Goal: Information Seeking & Learning: Check status

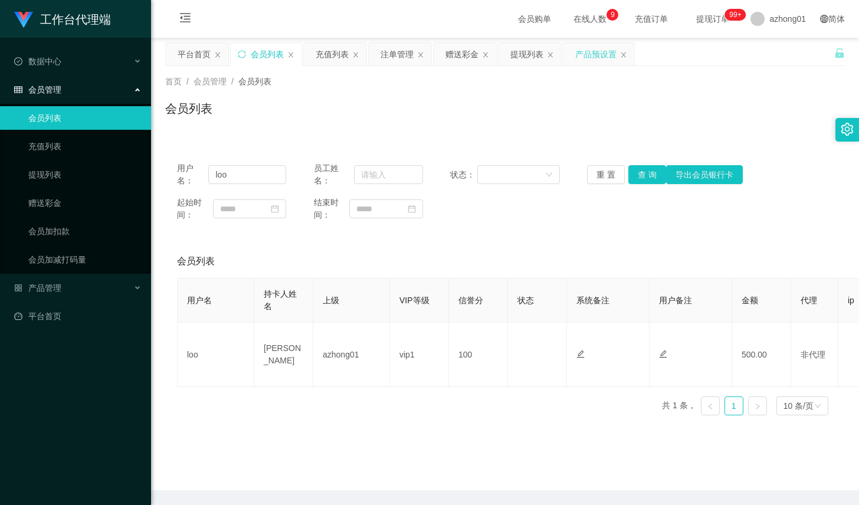
click at [573, 55] on div "产品预设置" at bounding box center [598, 54] width 71 height 22
click at [591, 64] on div "产品预设置" at bounding box center [595, 54] width 41 height 22
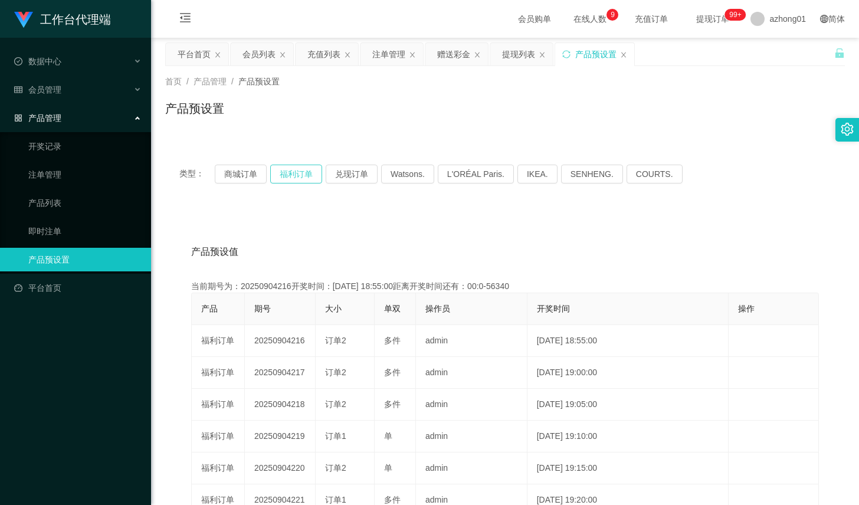
click at [298, 176] on button "福利订单" at bounding box center [296, 174] width 52 height 19
click at [298, 177] on button "福利订单" at bounding box center [296, 174] width 52 height 19
click at [315, 169] on button "福利订单" at bounding box center [296, 174] width 52 height 19
click at [249, 67] on div "首页 / 产品管理 / 产品预设置 / 产品预设置" at bounding box center [505, 101] width 708 height 70
click at [255, 61] on div "会员列表" at bounding box center [258, 54] width 33 height 22
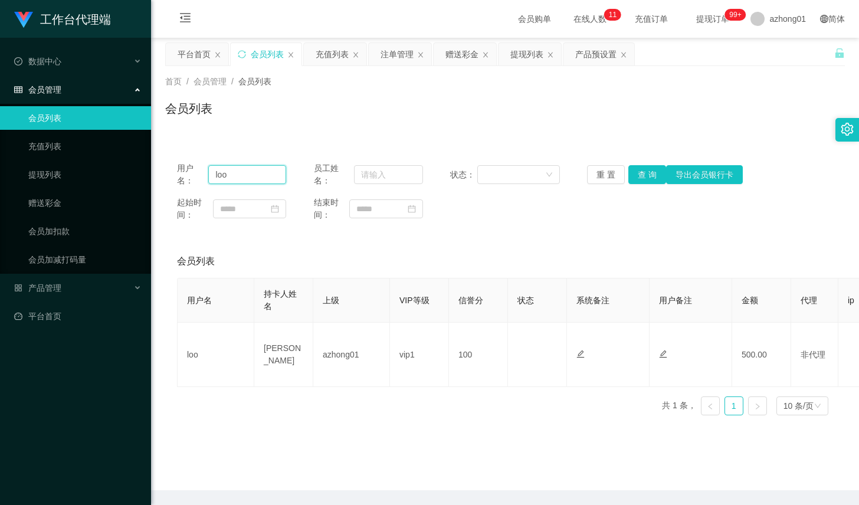
click at [242, 165] on input "loo" at bounding box center [247, 174] width 78 height 19
paste input "WinniePooh"
type input "WinniePooh"
click at [644, 167] on button "查 询" at bounding box center [647, 174] width 38 height 19
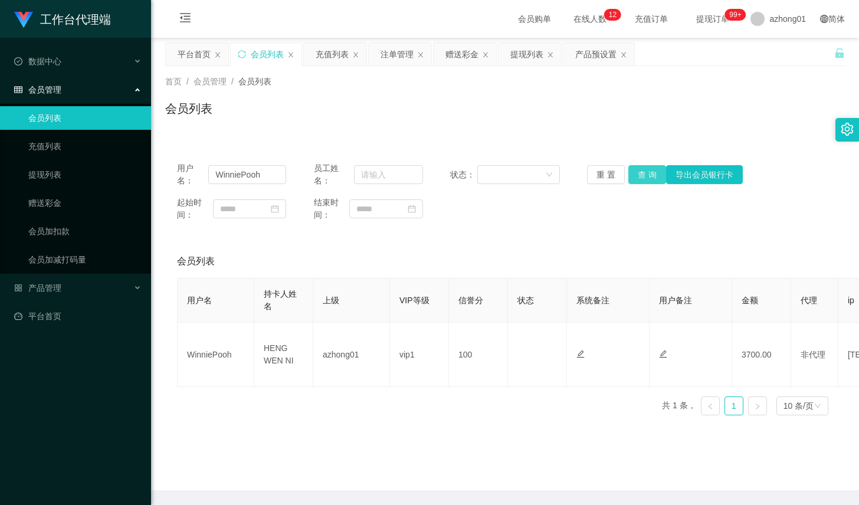
click at [634, 180] on button "查 询" at bounding box center [647, 174] width 38 height 19
click at [593, 58] on div "产品预设置" at bounding box center [595, 54] width 41 height 22
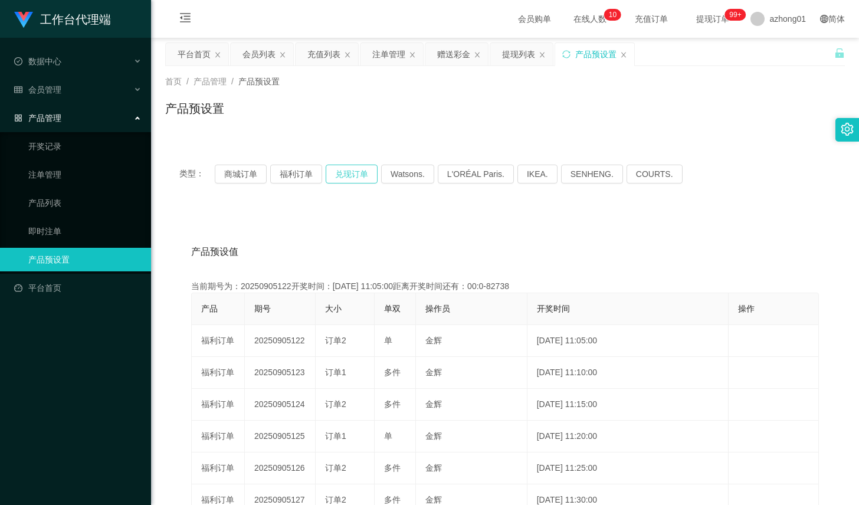
click at [362, 176] on button "兑现订单" at bounding box center [351, 174] width 52 height 19
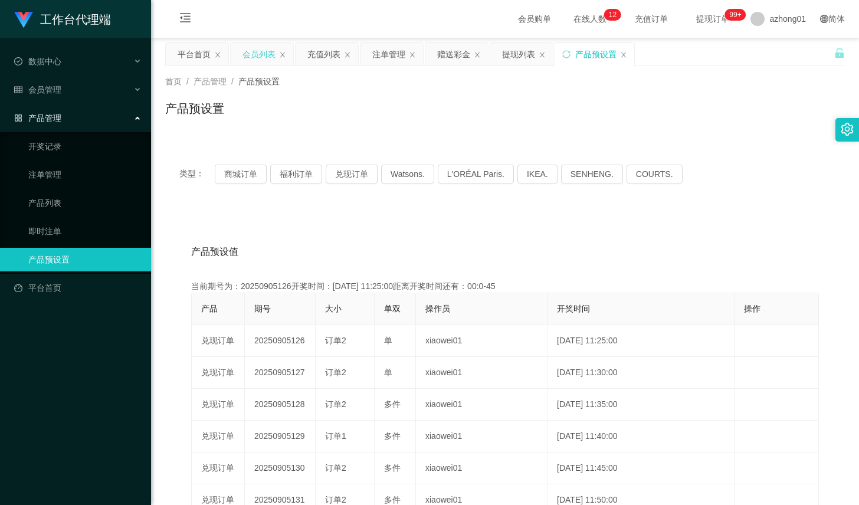
click at [258, 58] on div "会员列表" at bounding box center [258, 54] width 33 height 22
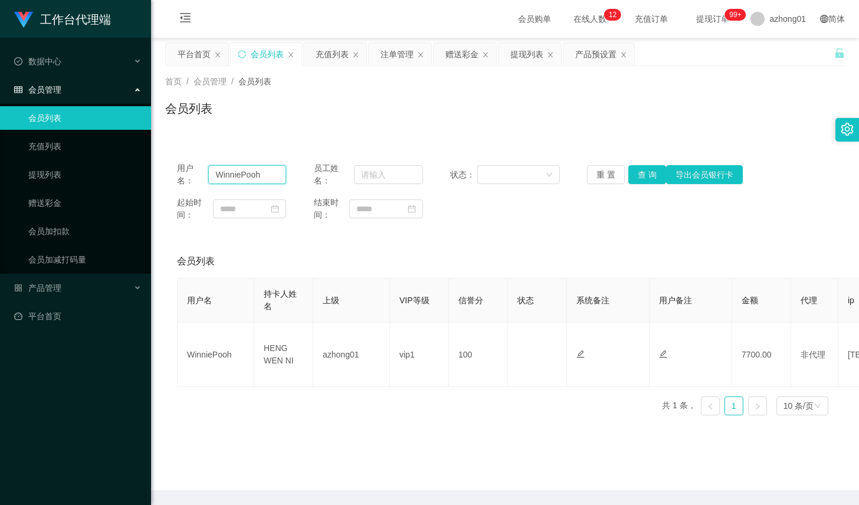
click at [226, 167] on input "WinniePooh" at bounding box center [247, 174] width 78 height 19
click at [578, 52] on div "产品预设置" at bounding box center [595, 54] width 41 height 22
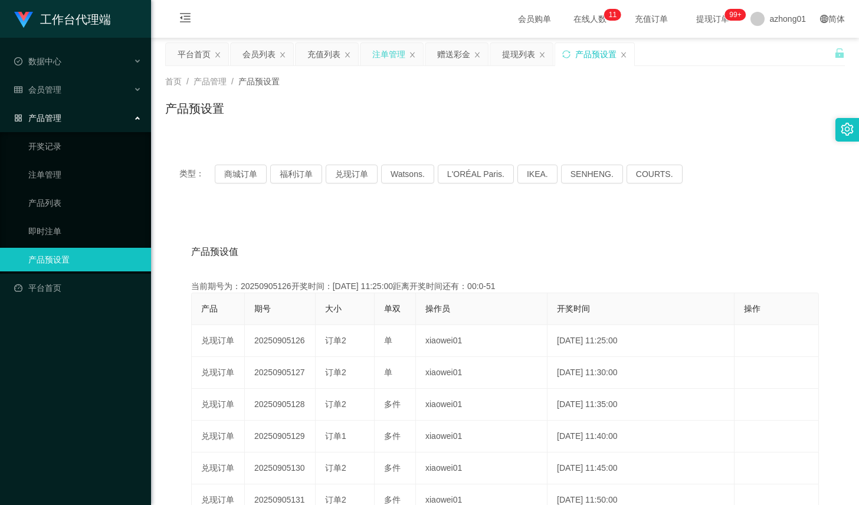
click at [378, 55] on div "注单管理" at bounding box center [388, 54] width 33 height 22
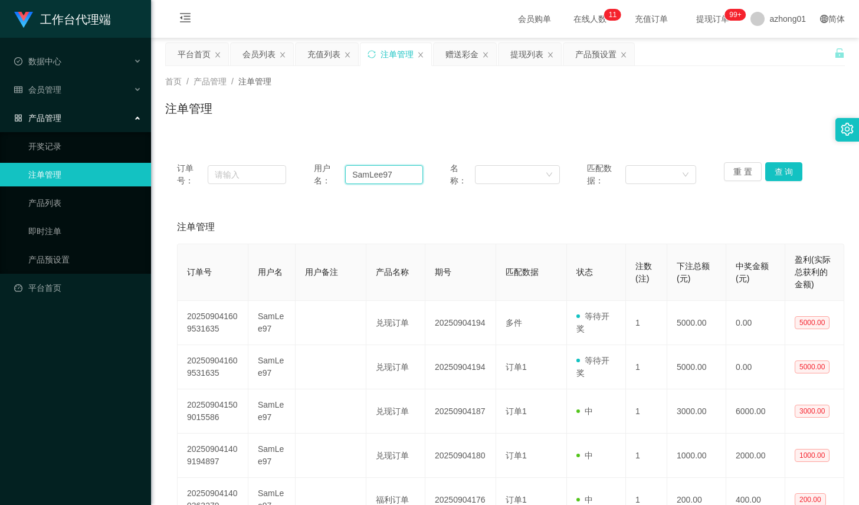
click at [401, 177] on input "SamLee97" at bounding box center [384, 174] width 78 height 19
paste input "WinniePooh"
type input "WinniePooh"
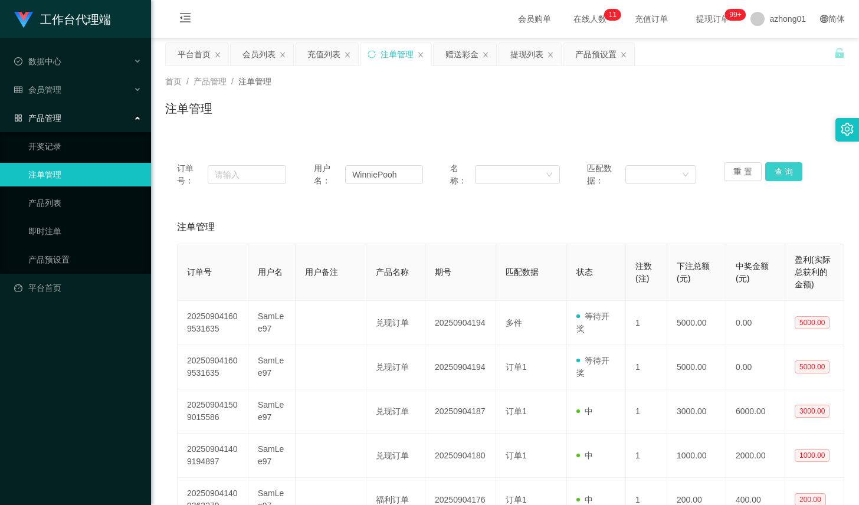
click at [773, 167] on button "查 询" at bounding box center [784, 171] width 38 height 19
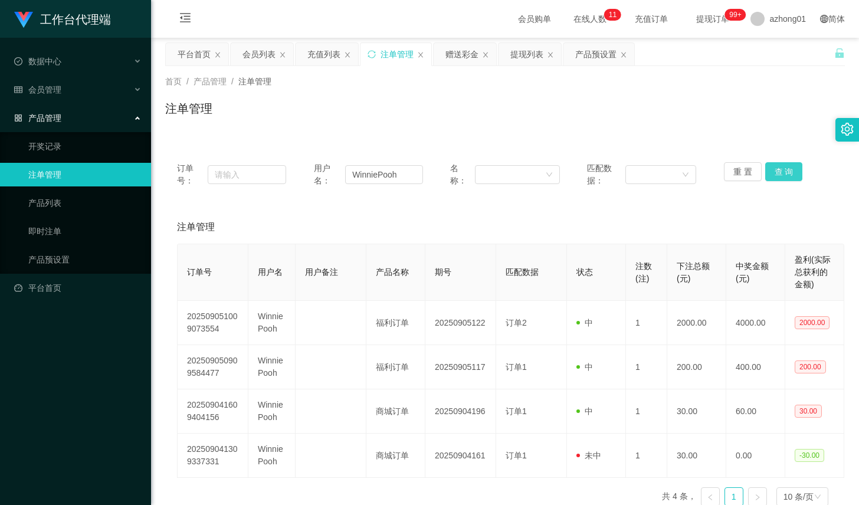
click at [773, 167] on button "查 询" at bounding box center [784, 171] width 38 height 19
click at [788, 167] on button "查 询" at bounding box center [784, 171] width 38 height 19
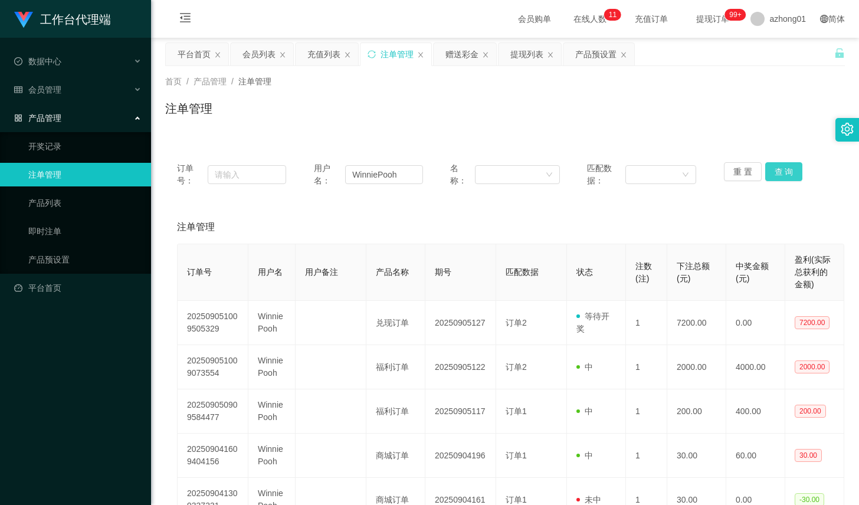
click at [788, 167] on button "查 询" at bounding box center [784, 171] width 38 height 19
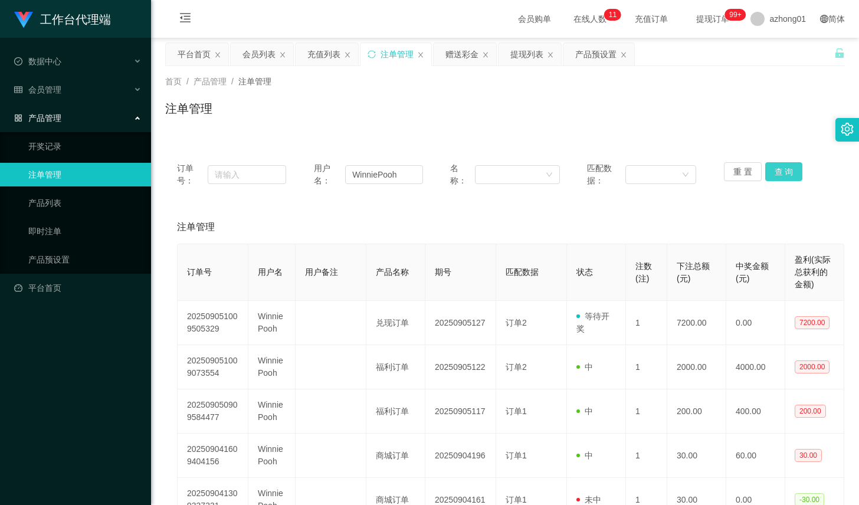
click at [788, 167] on button "查 询" at bounding box center [784, 171] width 38 height 19
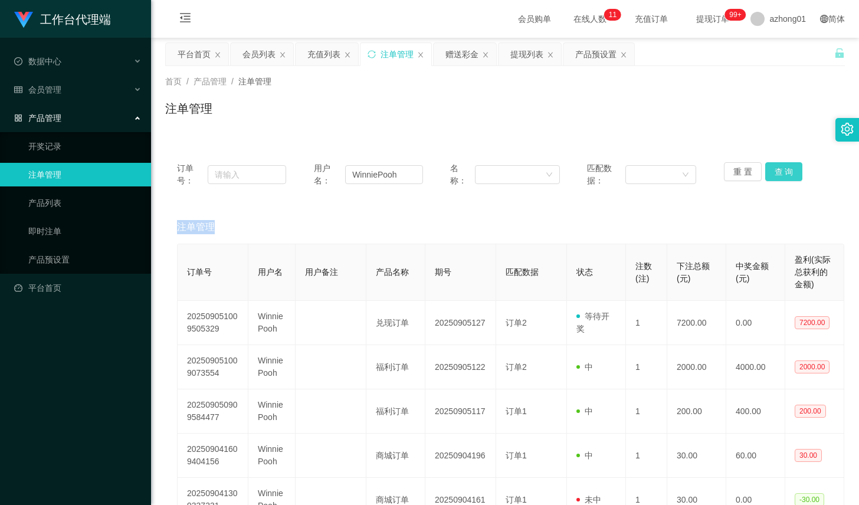
click at [788, 167] on div "重 置 查 询" at bounding box center [777, 174] width 109 height 25
click at [788, 167] on button "查 询" at bounding box center [784, 171] width 38 height 19
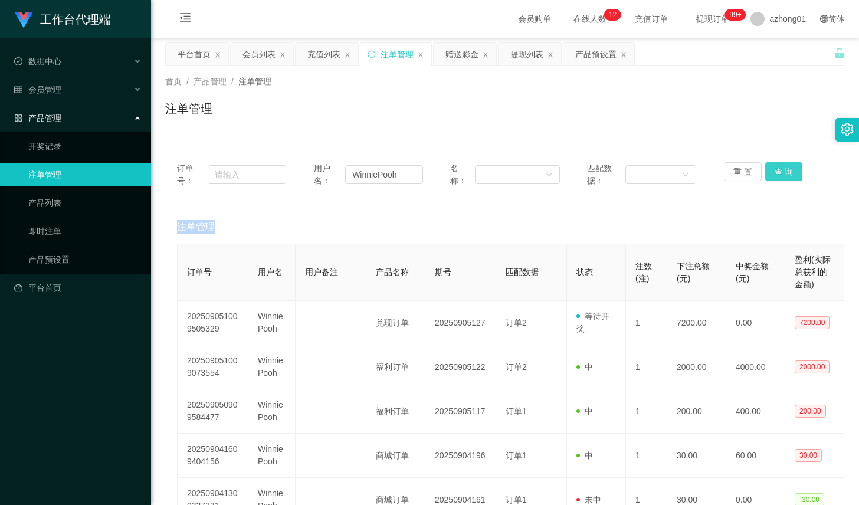
click at [788, 167] on button "查 询" at bounding box center [784, 171] width 38 height 19
click at [788, 167] on button "查 询" at bounding box center [790, 171] width 51 height 19
click at [788, 167] on button "查 询" at bounding box center [784, 171] width 38 height 19
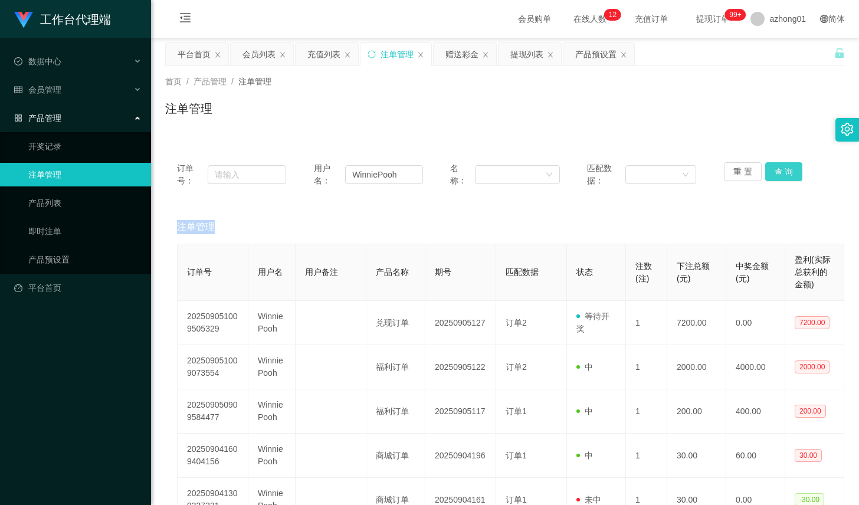
click at [788, 167] on button "查 询" at bounding box center [784, 171] width 38 height 19
click at [788, 167] on div "重 置 查 询" at bounding box center [777, 174] width 109 height 25
click at [781, 170] on button "查 询" at bounding box center [784, 171] width 38 height 19
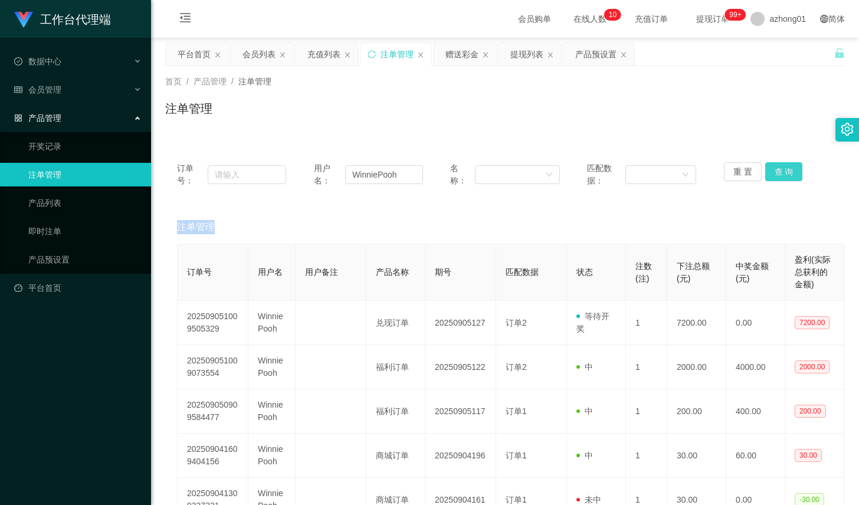
click at [781, 170] on div "重 置 查 询" at bounding box center [777, 174] width 109 height 25
click at [765, 172] on button "查 询" at bounding box center [784, 171] width 38 height 19
click at [774, 235] on div "注单管理" at bounding box center [505, 227] width 656 height 33
click at [771, 179] on button "查 询" at bounding box center [784, 171] width 38 height 19
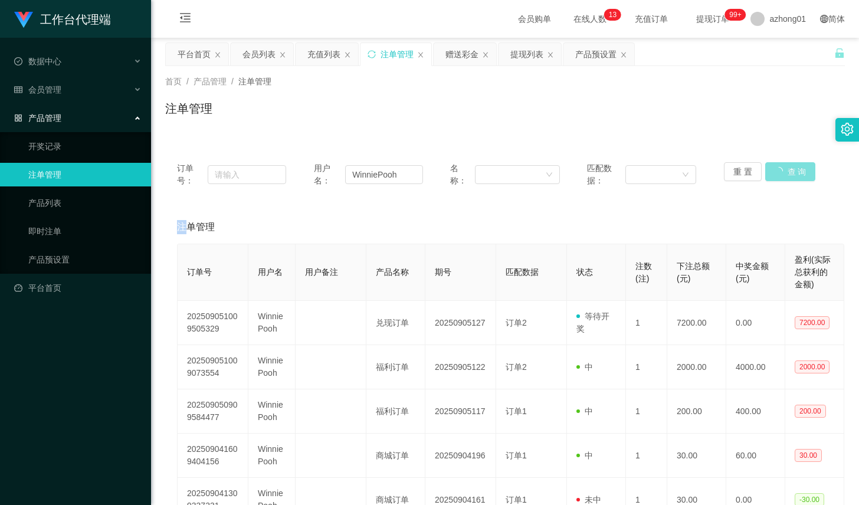
click at [771, 179] on div "重 置 查 询" at bounding box center [777, 174] width 109 height 25
click at [771, 179] on button "查 询" at bounding box center [790, 171] width 51 height 19
click at [771, 179] on div "重 置 查 询" at bounding box center [777, 174] width 109 height 25
click at [771, 179] on button "查 询" at bounding box center [790, 171] width 51 height 19
click at [771, 179] on div "重 置 查 询" at bounding box center [777, 174] width 109 height 25
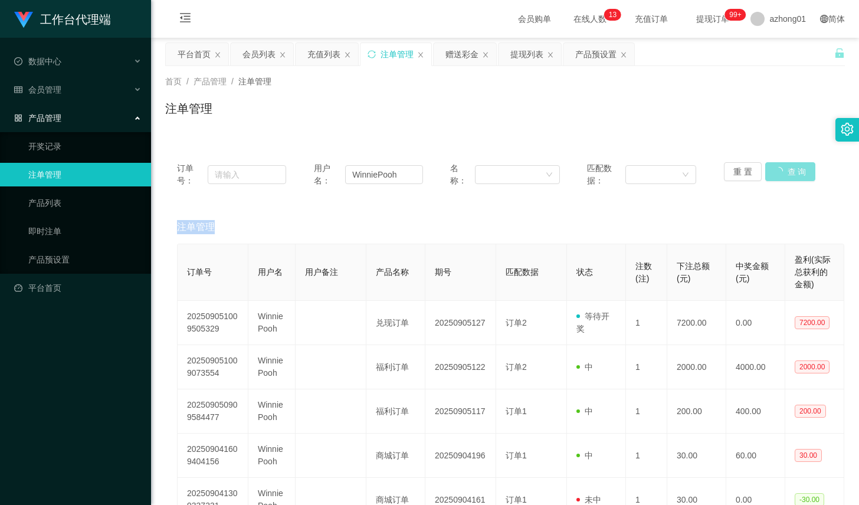
click at [771, 179] on button "查 询" at bounding box center [790, 171] width 51 height 19
click at [771, 198] on div "订单号： 用户名： WinniePooh 名称： 匹配数据： 重 置 查 询" at bounding box center [504, 174] width 679 height 48
click at [782, 175] on button "查 询" at bounding box center [784, 171] width 38 height 19
click at [782, 175] on div "重 置 查 询" at bounding box center [777, 174] width 109 height 25
click at [782, 175] on button "查 询" at bounding box center [784, 171] width 38 height 19
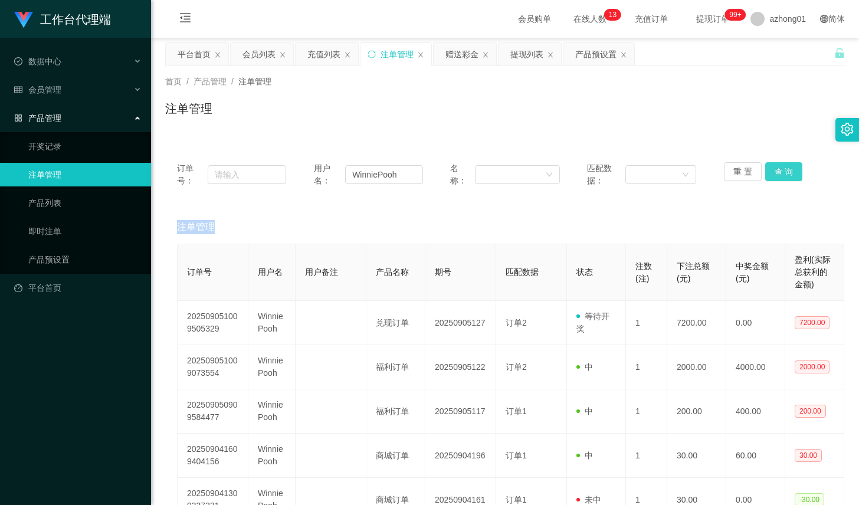
click at [782, 175] on div "重 置 查 询" at bounding box center [777, 174] width 109 height 25
click at [782, 175] on button "查 询" at bounding box center [784, 171] width 38 height 19
click at [784, 175] on button "查 询" at bounding box center [784, 171] width 38 height 19
click at [784, 175] on div "重 置 查 询" at bounding box center [777, 174] width 109 height 25
click at [779, 182] on div "重 置 查 询" at bounding box center [777, 174] width 109 height 25
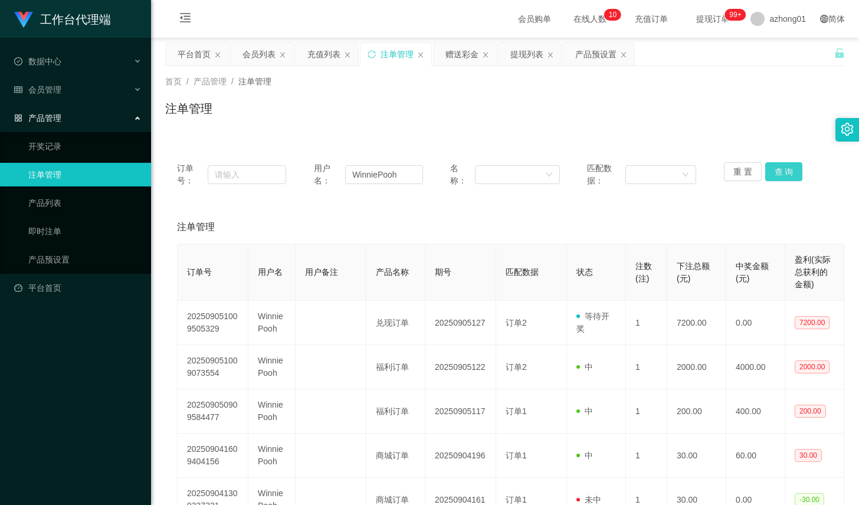
click at [779, 176] on button "查 询" at bounding box center [784, 171] width 38 height 19
click at [779, 176] on div "重 置 查 询" at bounding box center [777, 174] width 109 height 25
click at [779, 176] on button "查 询" at bounding box center [784, 171] width 38 height 19
click at [779, 176] on div "重 置 查 询" at bounding box center [777, 174] width 109 height 25
click at [779, 176] on button "查 询" at bounding box center [784, 171] width 38 height 19
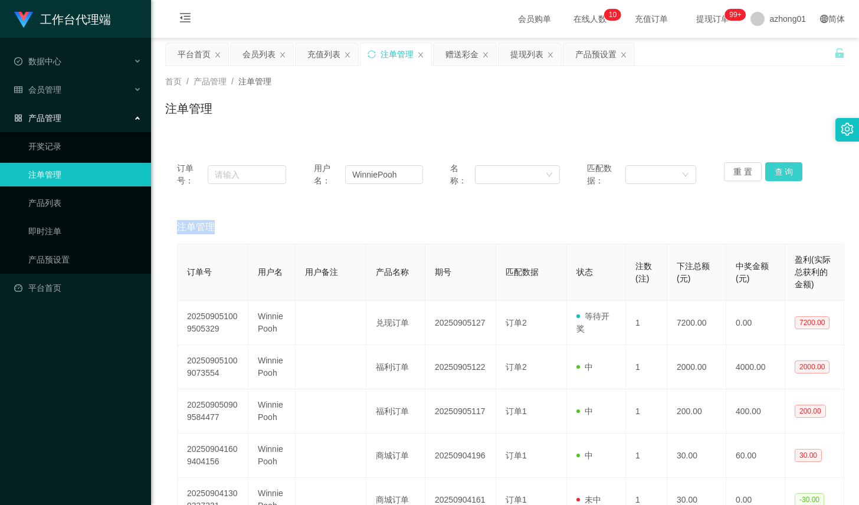
click at [779, 176] on button "查 询" at bounding box center [784, 171] width 38 height 19
click at [779, 176] on button "查 询" at bounding box center [790, 171] width 51 height 19
click at [779, 176] on div "重 置 查 询" at bounding box center [777, 174] width 109 height 25
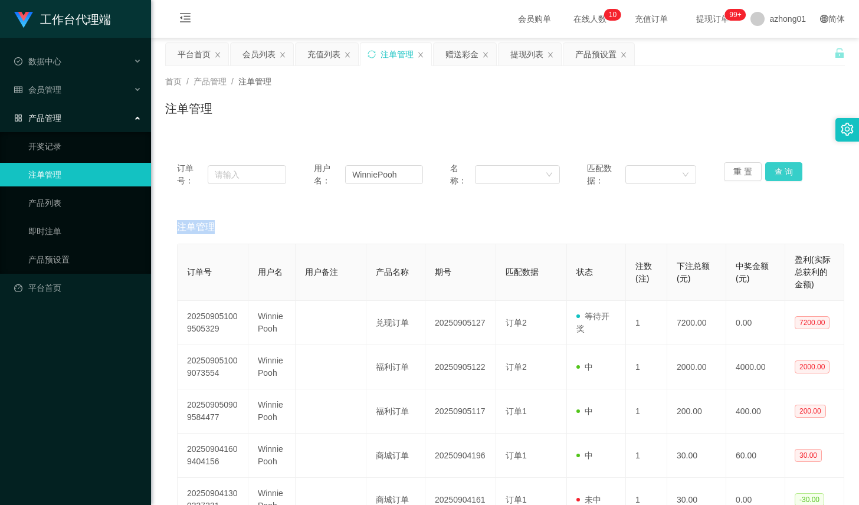
click at [779, 176] on button "查 询" at bounding box center [784, 171] width 38 height 19
click at [779, 176] on div "重 置 查 询" at bounding box center [777, 174] width 109 height 25
click at [779, 176] on button "查 询" at bounding box center [784, 171] width 38 height 19
click at [779, 176] on div "重 置 查 询" at bounding box center [777, 174] width 109 height 25
click at [784, 173] on button "查 询" at bounding box center [784, 171] width 38 height 19
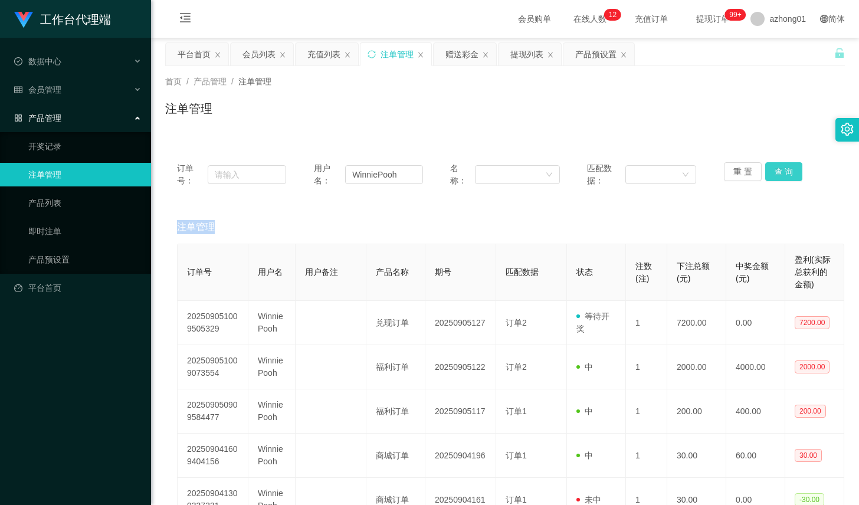
click at [784, 173] on div "重 置 查 询" at bounding box center [777, 174] width 109 height 25
click at [784, 173] on button "查 询" at bounding box center [784, 171] width 38 height 19
click at [784, 173] on div "重 置 查 询" at bounding box center [777, 174] width 109 height 25
click at [784, 173] on button "查 询" at bounding box center [790, 171] width 51 height 19
click at [784, 173] on div "重 置 查 询" at bounding box center [777, 174] width 109 height 25
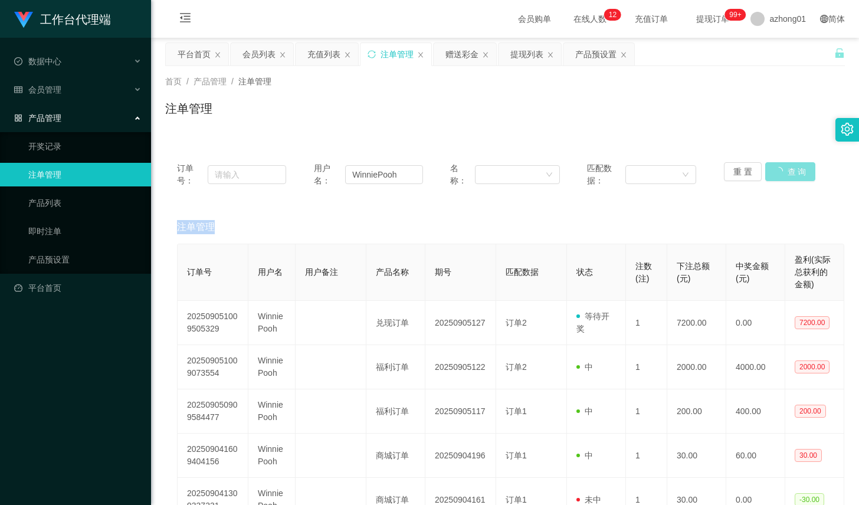
click at [784, 173] on button "查 询" at bounding box center [790, 171] width 51 height 19
click at [784, 173] on div "重 置 查 询" at bounding box center [777, 174] width 109 height 25
click at [784, 173] on button "查 询" at bounding box center [790, 171] width 51 height 19
click at [771, 160] on div "订单号： 用户名： WinniePooh 名称： 匹配数据： 重 置 查 询" at bounding box center [504, 174] width 679 height 48
click at [775, 167] on button "查 询" at bounding box center [784, 171] width 38 height 19
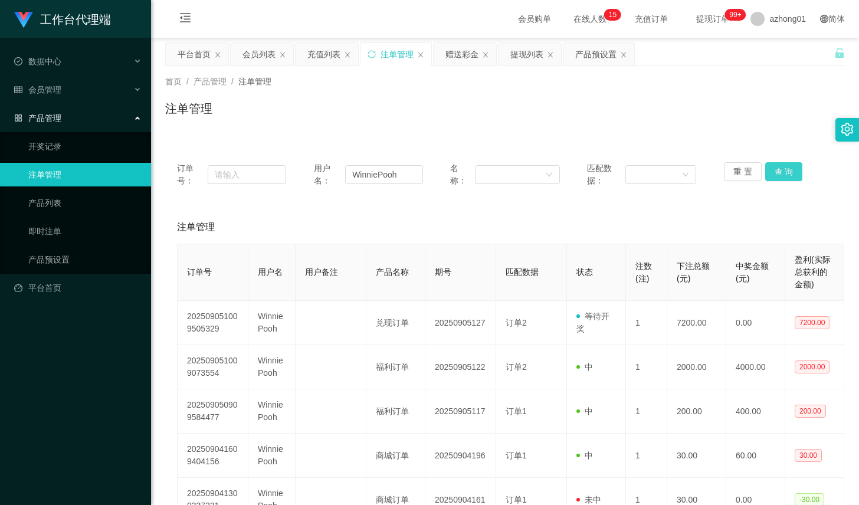
click at [775, 167] on button "查 询" at bounding box center [784, 171] width 38 height 19
click at [775, 167] on div "重 置 查 询" at bounding box center [777, 174] width 109 height 25
click at [775, 167] on button "查 询" at bounding box center [784, 171] width 38 height 19
click at [778, 125] on div "注单管理" at bounding box center [504, 113] width 679 height 27
click at [786, 180] on button "查 询" at bounding box center [784, 171] width 38 height 19
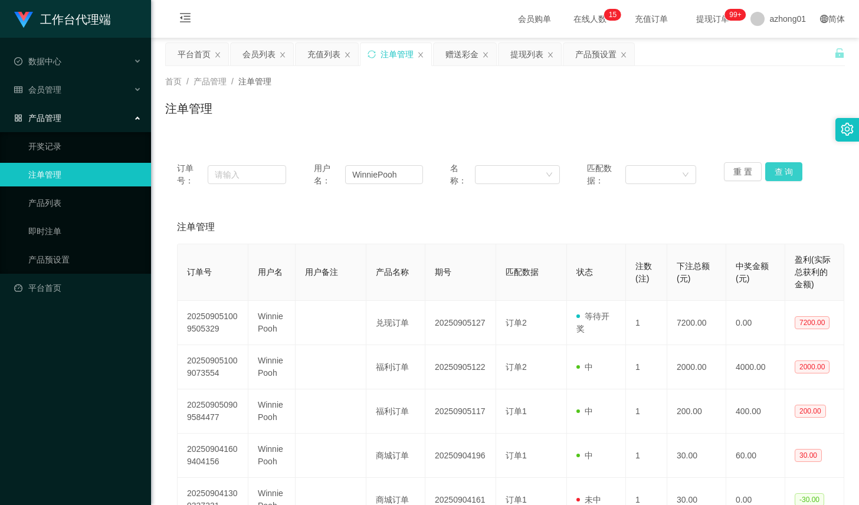
click at [786, 180] on button "查 询" at bounding box center [784, 171] width 38 height 19
click at [786, 180] on div "重 置 查 询" at bounding box center [777, 174] width 109 height 25
click at [786, 180] on button "查 询" at bounding box center [784, 171] width 38 height 19
